Goal: Transaction & Acquisition: Book appointment/travel/reservation

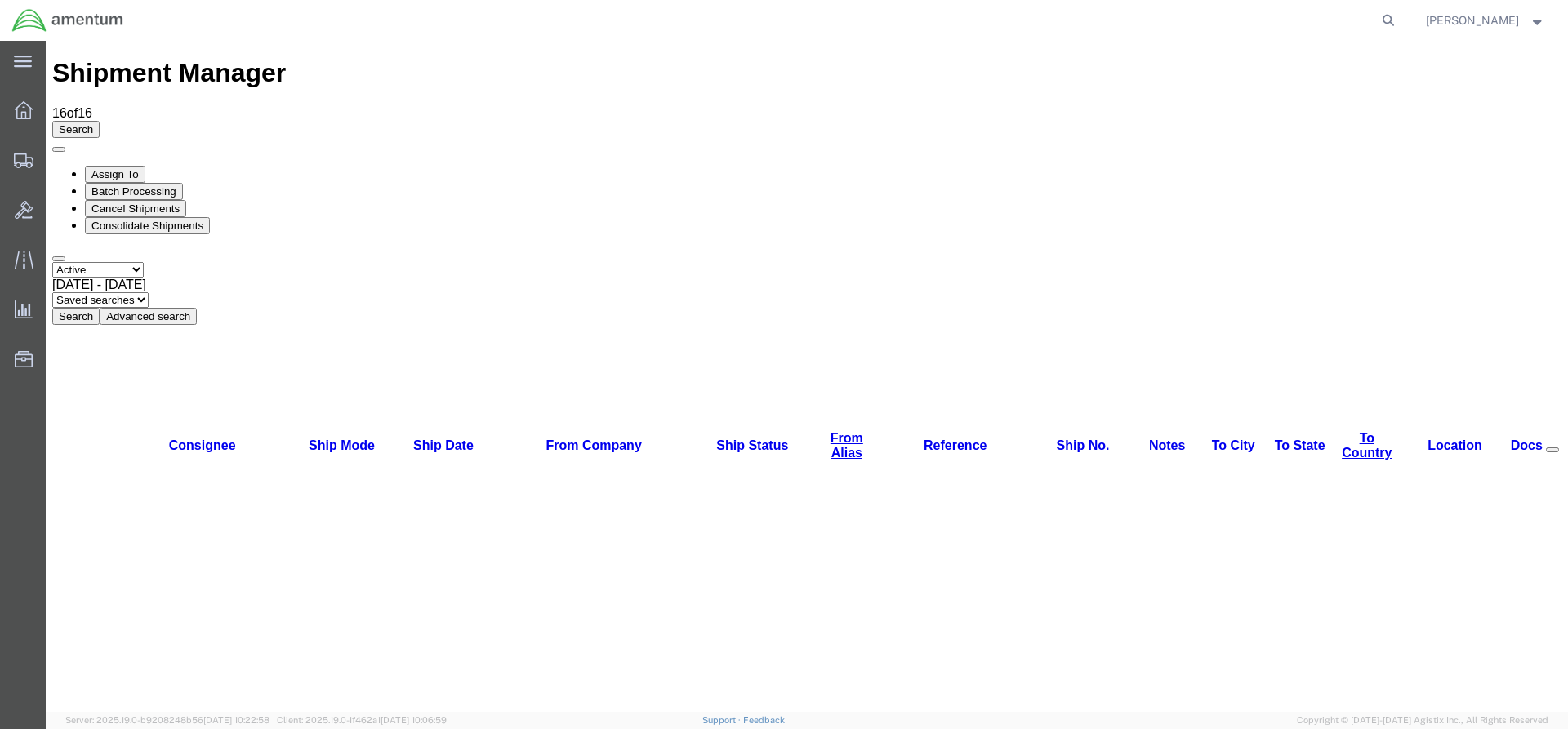
click at [100, 307] on button "Search" at bounding box center [76, 316] width 47 height 17
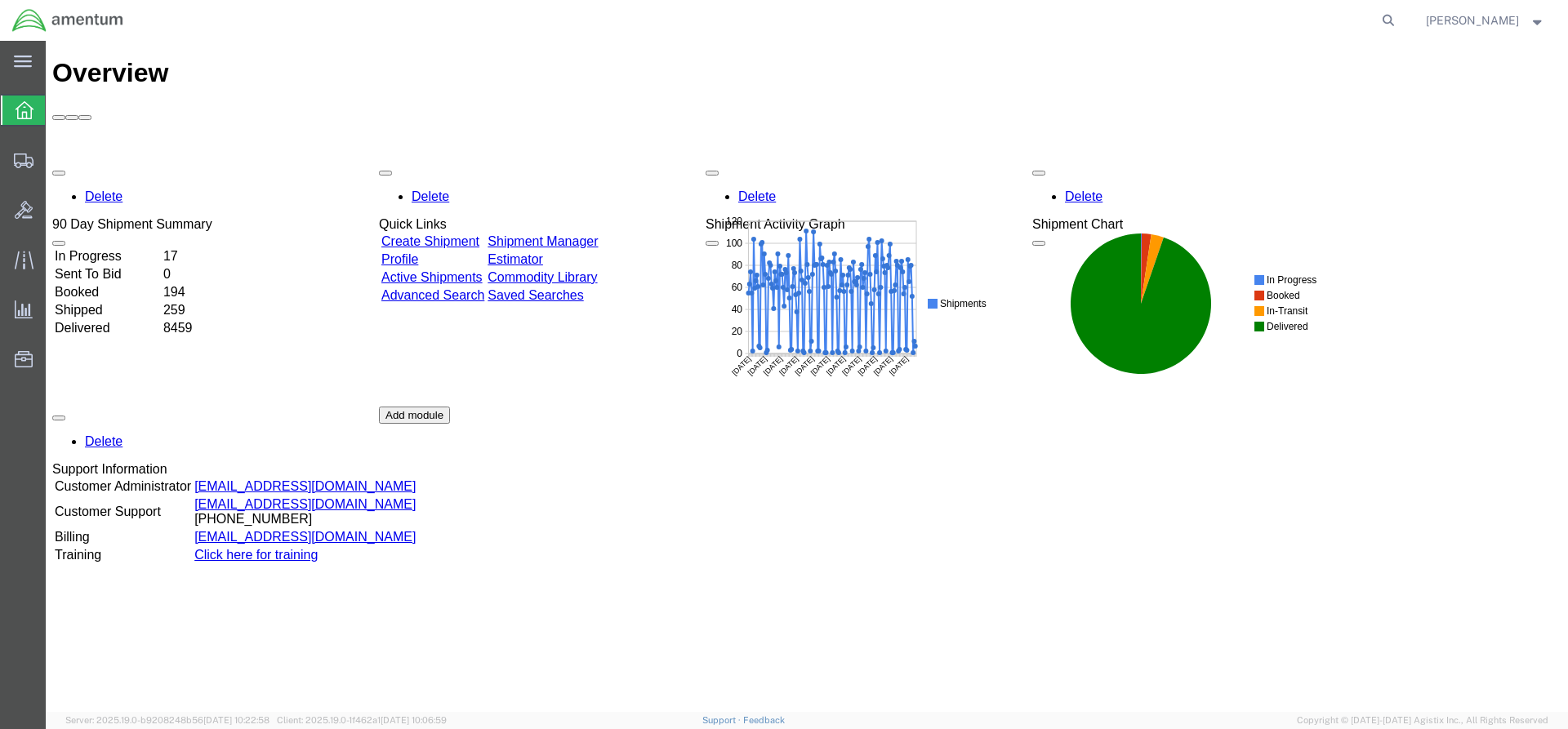
click at [570, 235] on link "Shipment Manager" at bounding box center [542, 241] width 110 height 14
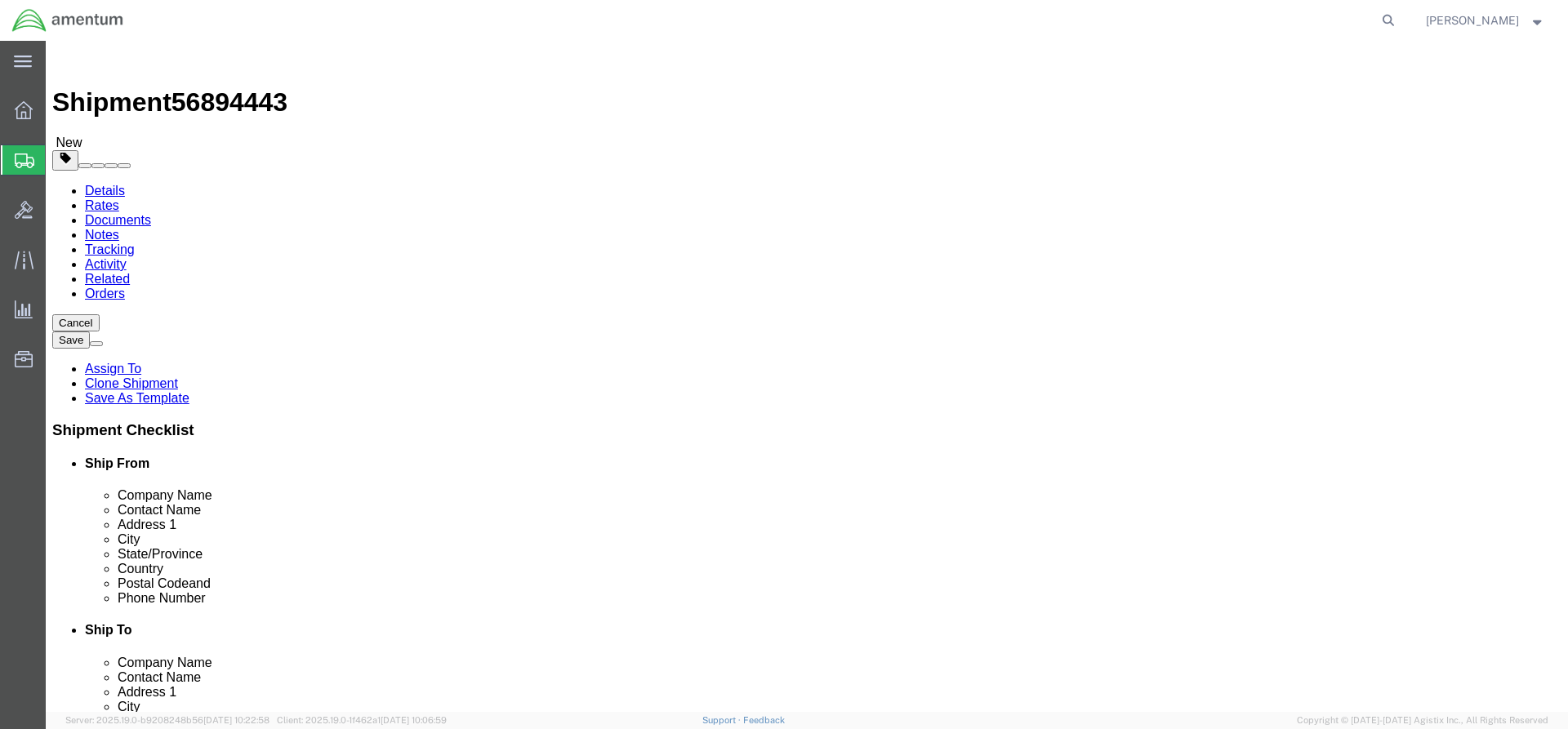
select select "42668"
select select "42696"
click button "Rate Shipment"
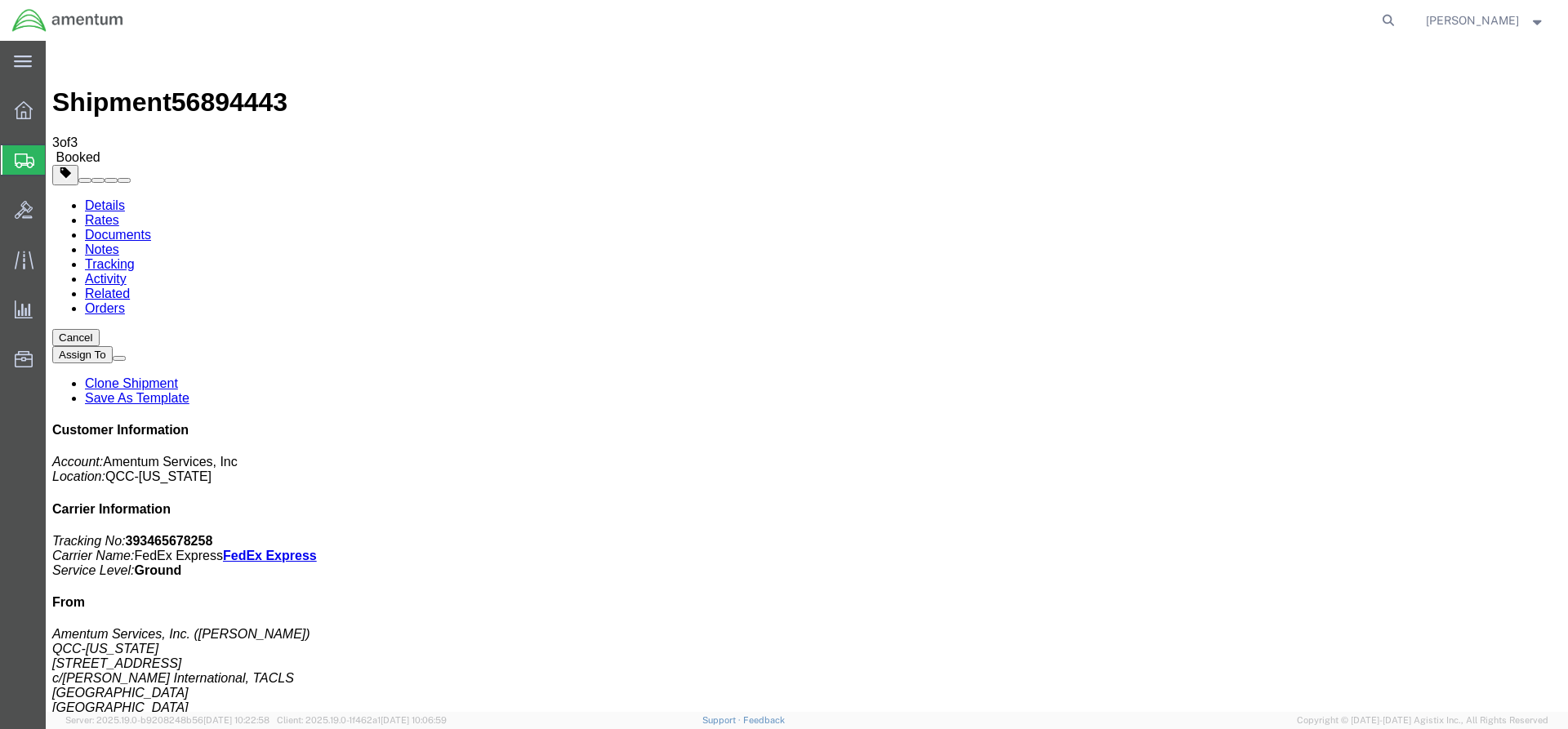
drag, startPoint x: 584, startPoint y: 285, endPoint x: 652, endPoint y: 286, distance: 68.0
copy td "393465678258"
click at [21, 113] on icon at bounding box center [23, 110] width 18 height 18
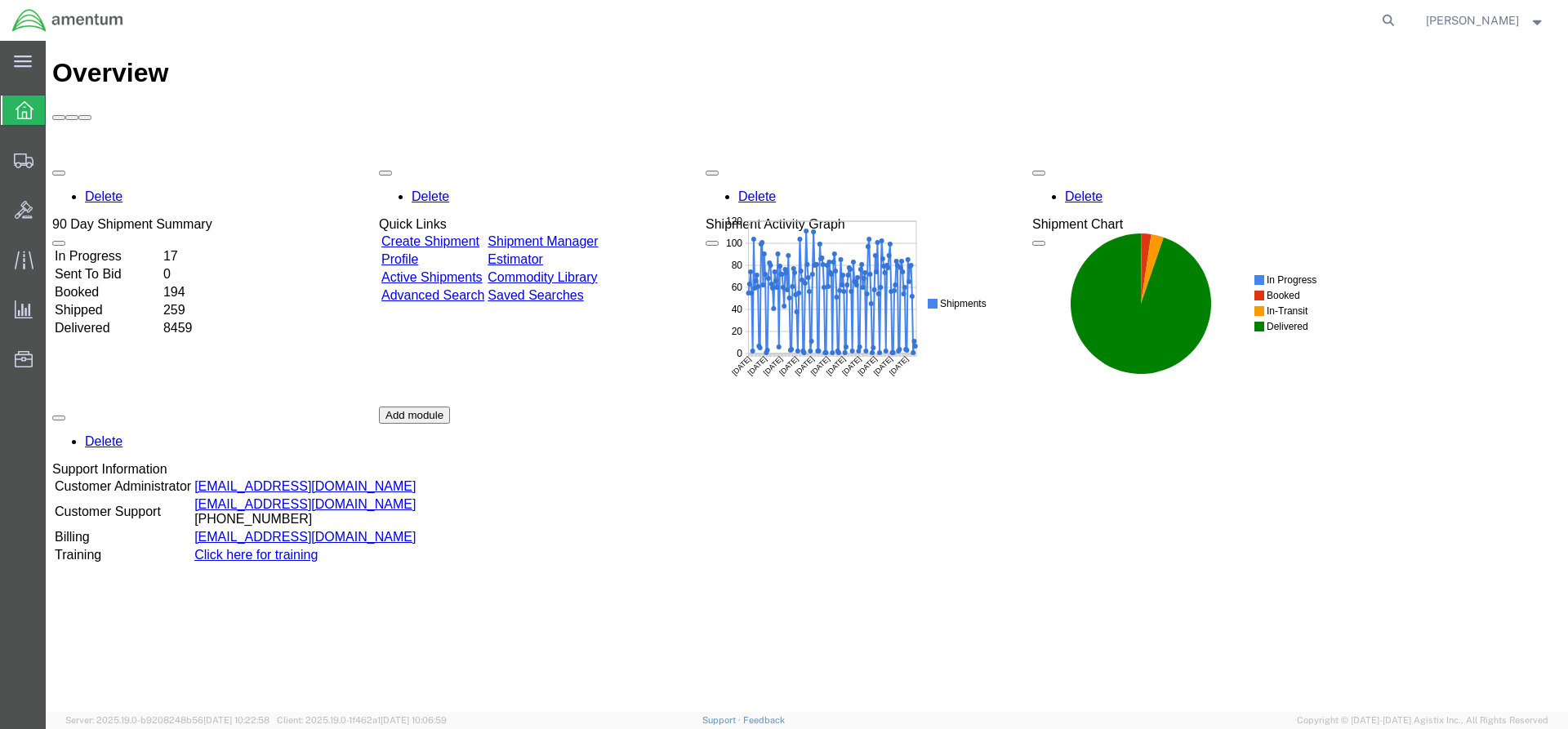
click at [571, 235] on link "Shipment Manager" at bounding box center [542, 241] width 110 height 14
